Goal: Communication & Community: Share content

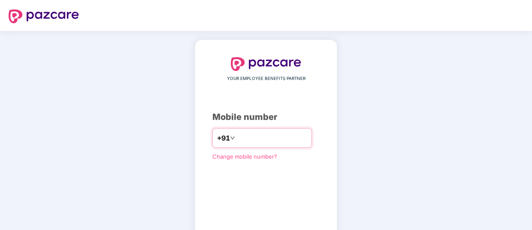
type input "**********"
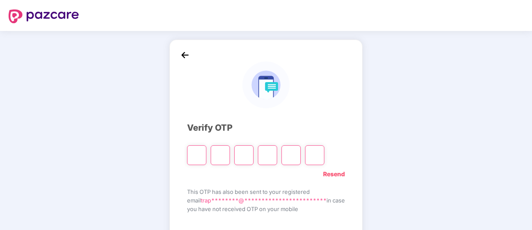
type input "*"
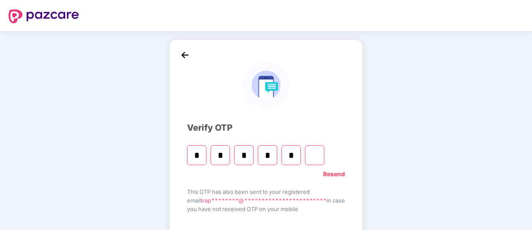
type input "*"
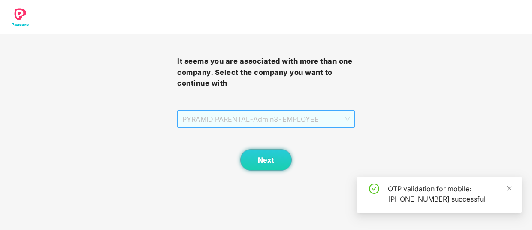
click at [344, 122] on span "PYRAMID PARENTAL - Admin3 - EMPLOYEE" at bounding box center [265, 119] width 167 height 16
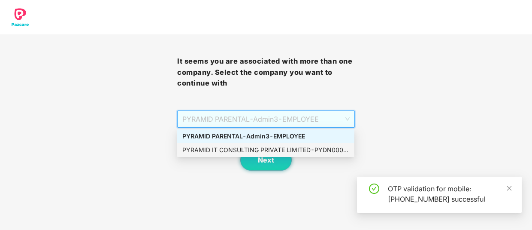
click at [324, 150] on div "PYRAMID IT CONSULTING PRIVATE LIMITED - PYDN00007 - ADMIN" at bounding box center [265, 149] width 167 height 9
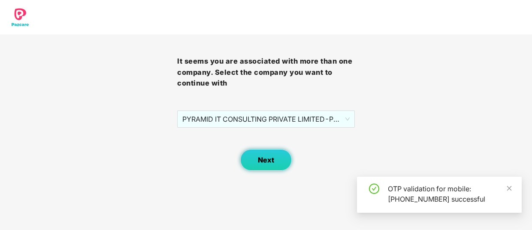
click at [279, 161] on button "Next" at bounding box center [266, 159] width 52 height 21
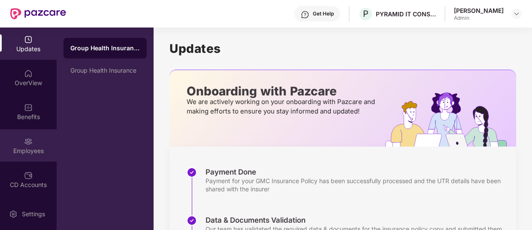
click at [27, 154] on div "Employees" at bounding box center [28, 150] width 57 height 9
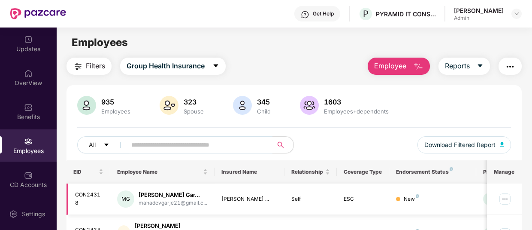
click at [503, 200] on img at bounding box center [505, 199] width 14 height 14
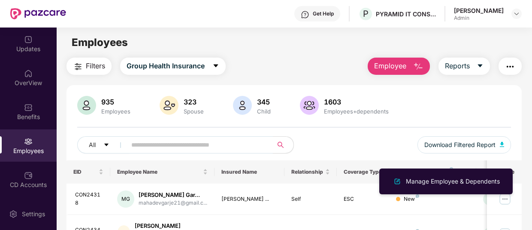
click at [206, 147] on input "text" at bounding box center [196, 144] width 130 height 13
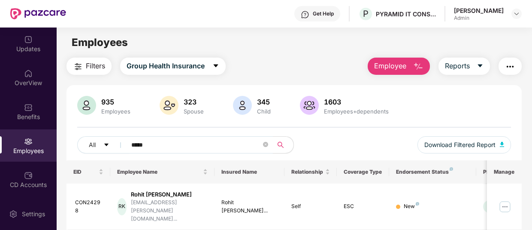
type input "*****"
click at [506, 200] on img at bounding box center [505, 207] width 14 height 14
click at [522, 211] on td at bounding box center [504, 206] width 35 height 47
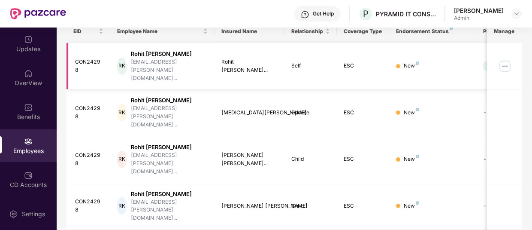
scroll to position [156, 0]
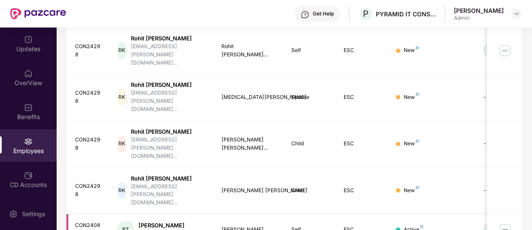
click at [507, 222] on img at bounding box center [505, 229] width 14 height 14
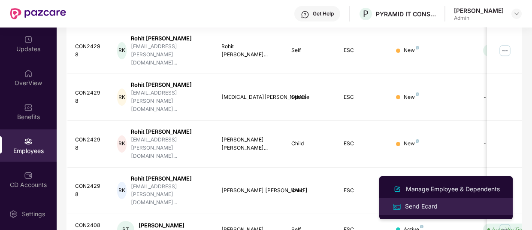
click at [428, 206] on div "Send Ecard" at bounding box center [422, 205] width 36 height 9
